Goal: Transaction & Acquisition: Purchase product/service

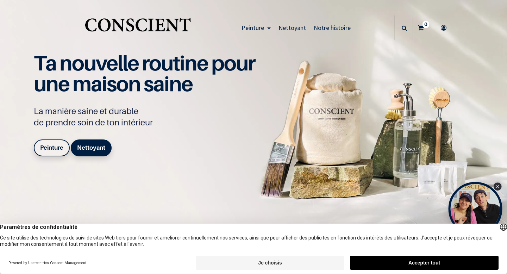
click at [500, 185] on div "Close Tolstoy widget" at bounding box center [498, 187] width 8 height 8
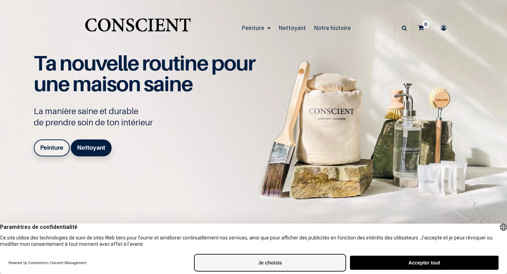
click at [310, 262] on button "Je choisis" at bounding box center [270, 263] width 149 height 14
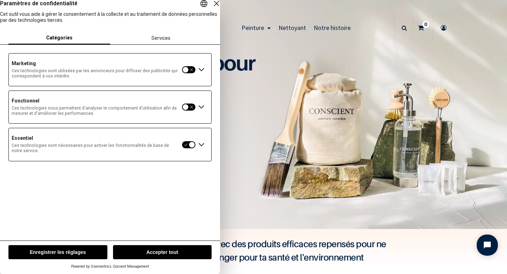
click at [185, 74] on button "button" at bounding box center [189, 70] width 14 height 8
click at [185, 111] on button "button" at bounding box center [189, 107] width 14 height 8
click at [195, 149] on div at bounding box center [189, 145] width 14 height 8
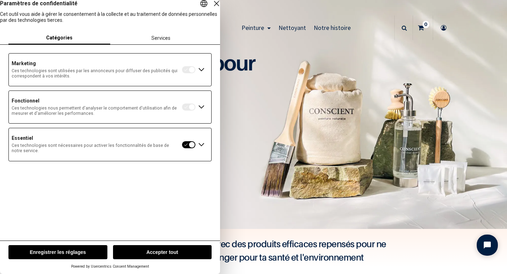
click at [90, 248] on button "Enregistrer les réglages" at bounding box center [57, 252] width 99 height 14
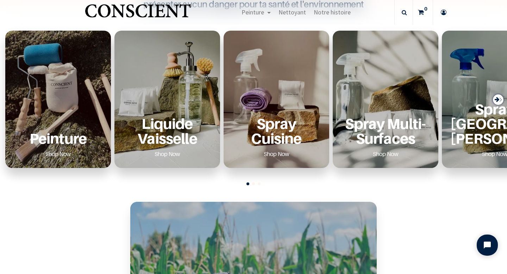
scroll to position [259, 0]
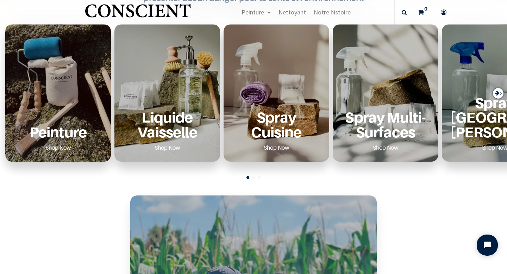
click at [35, 98] on div "Peinture Shop Now" at bounding box center [58, 92] width 106 height 137
click at [51, 126] on p "Peinture" at bounding box center [58, 132] width 89 height 14
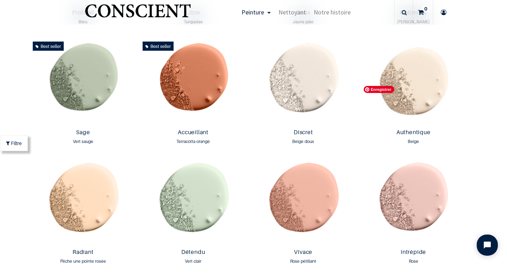
scroll to position [537, 0]
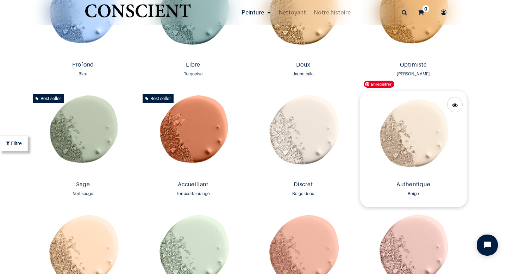
click at [419, 139] on img at bounding box center [413, 134] width 107 height 87
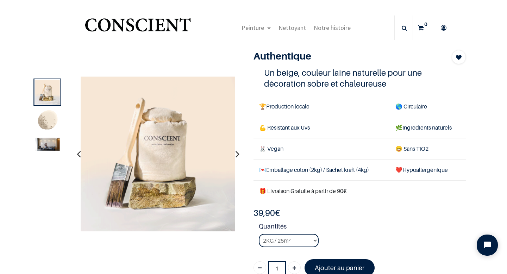
click at [238, 157] on icon "button" at bounding box center [238, 153] width 4 height 19
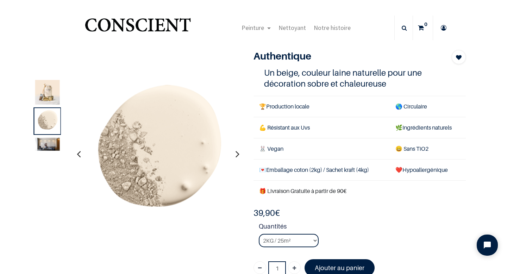
click at [238, 157] on icon "button" at bounding box center [238, 153] width 4 height 19
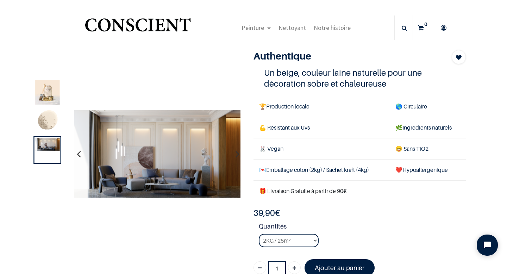
click at [238, 157] on icon "button" at bounding box center [238, 153] width 4 height 19
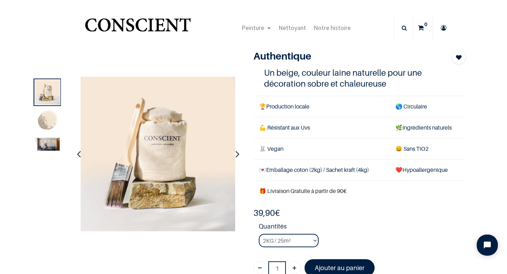
click at [238, 157] on icon "button" at bounding box center [238, 153] width 4 height 19
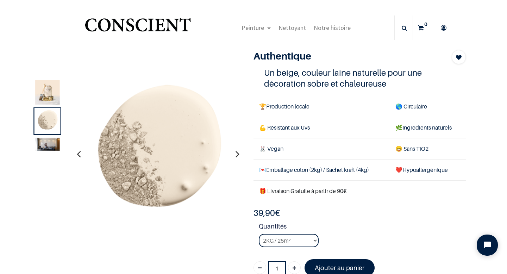
click at [238, 157] on icon "button" at bounding box center [238, 153] width 4 height 19
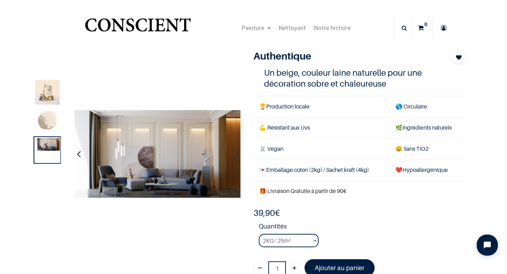
click at [238, 157] on icon "button" at bounding box center [238, 153] width 4 height 19
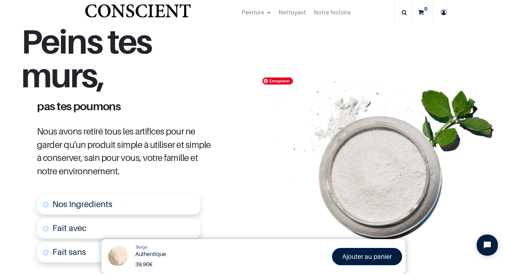
scroll to position [195, 0]
